Goal: Information Seeking & Learning: Learn about a topic

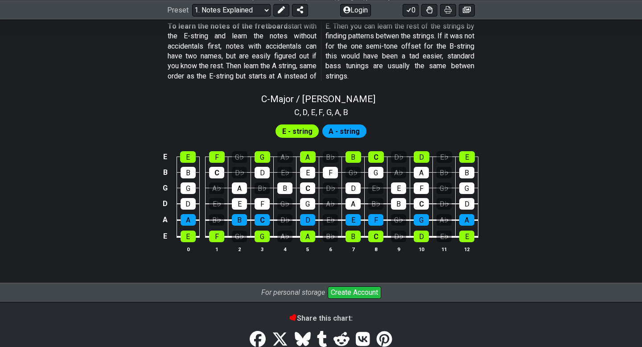
scroll to position [830, 0]
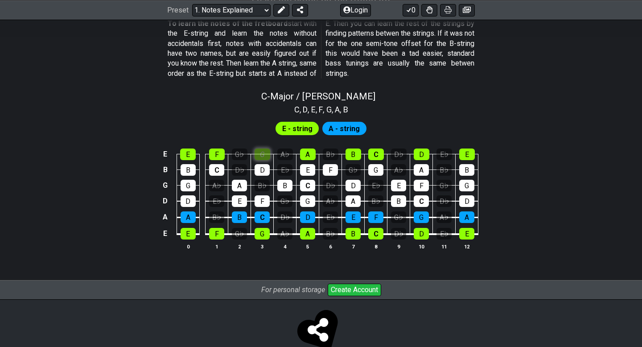
click at [263, 155] on div "G" at bounding box center [262, 154] width 16 height 12
click at [217, 155] on div "F" at bounding box center [217, 154] width 16 height 12
click at [260, 168] on div "D" at bounding box center [261, 170] width 15 height 12
click at [242, 185] on div "A" at bounding box center [239, 186] width 15 height 12
click at [245, 201] on div "E" at bounding box center [239, 201] width 15 height 12
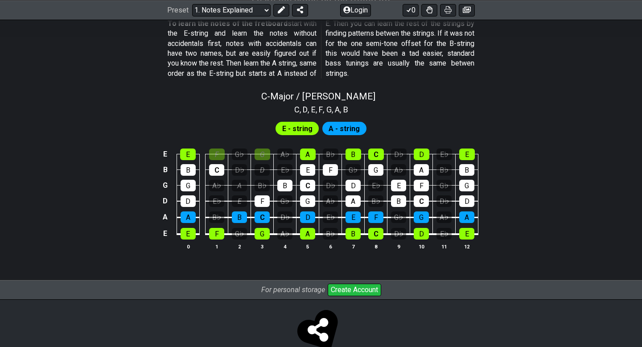
click at [243, 210] on td "B" at bounding box center [239, 209] width 23 height 16
click at [242, 216] on div "B" at bounding box center [239, 217] width 15 height 12
click at [335, 131] on span "A - string" at bounding box center [343, 128] width 31 height 13
click at [307, 126] on span "E - string" at bounding box center [297, 128] width 30 height 13
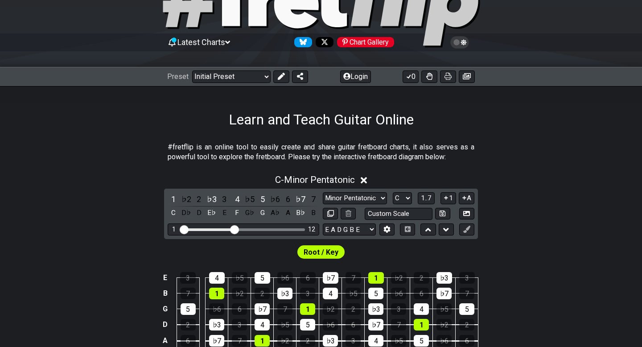
scroll to position [39, 0]
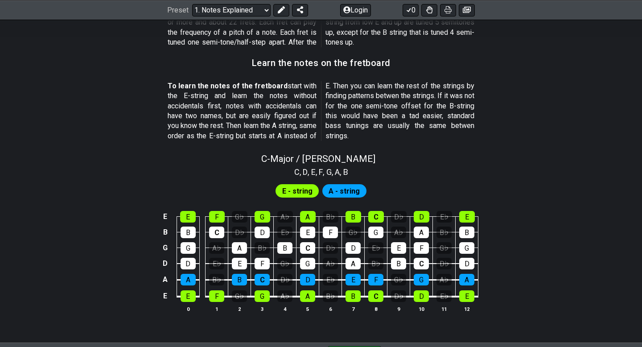
scroll to position [768, 0]
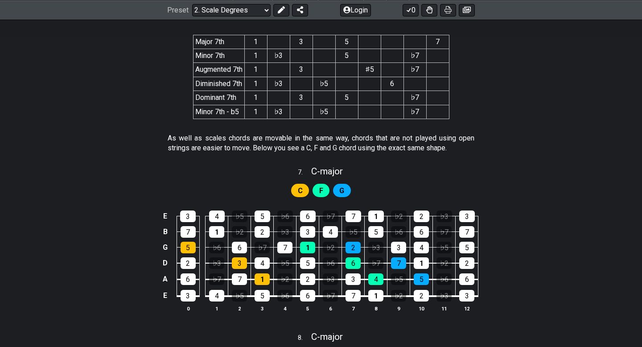
scroll to position [1822, 0]
